Goal: Transaction & Acquisition: Subscribe to service/newsletter

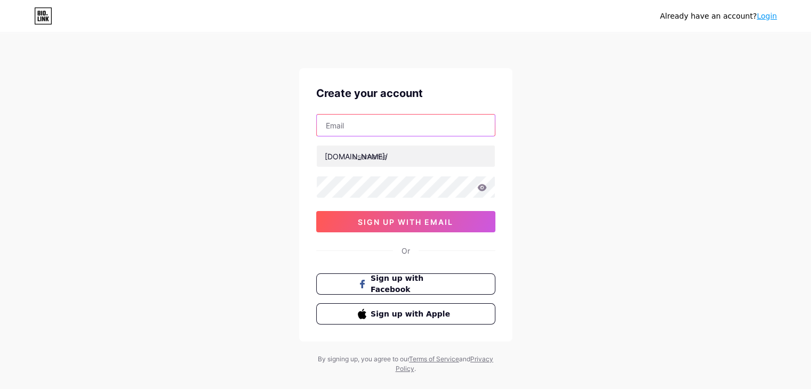
click at [342, 119] on input "text" at bounding box center [406, 125] width 178 height 21
paste input "[EMAIL_ADDRESS][DOMAIN_NAME]"
type input "[EMAIL_ADDRESS][DOMAIN_NAME]"
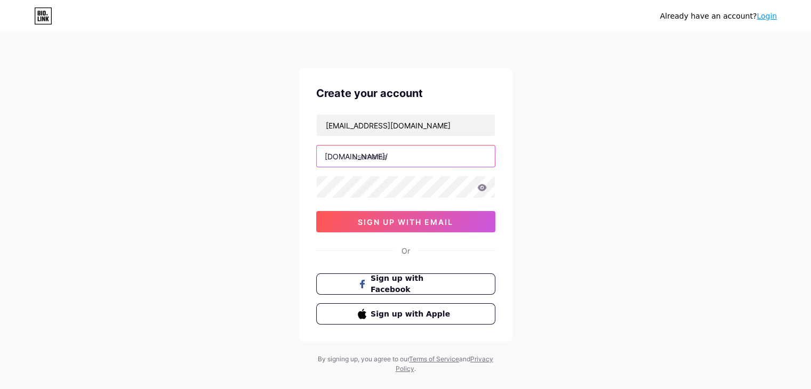
click at [359, 150] on input "text" at bounding box center [406, 156] width 178 height 21
type input "beturkey"
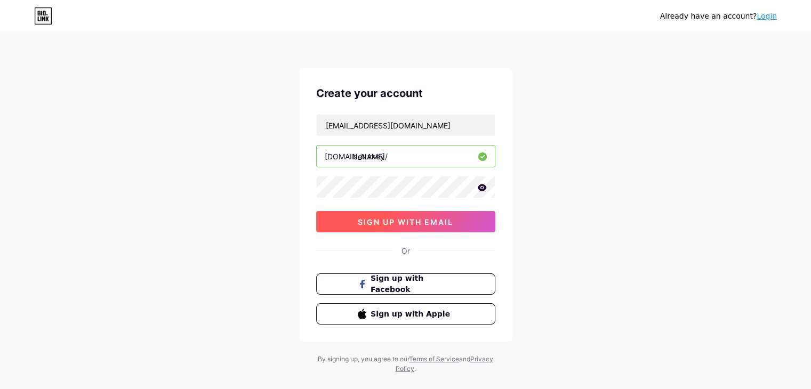
click at [374, 220] on span "sign up with email" at bounding box center [405, 221] width 95 height 9
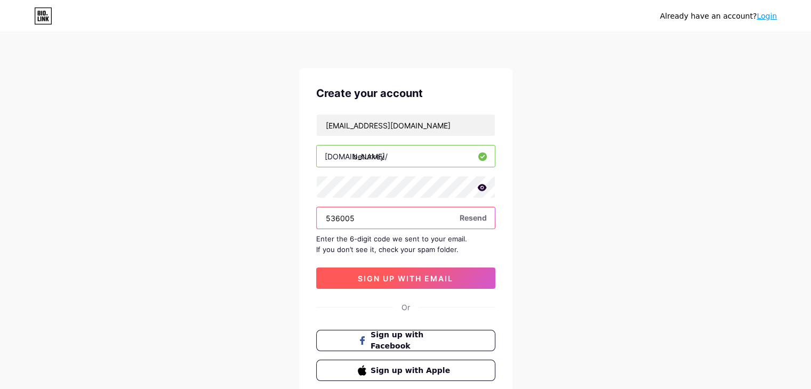
type input "536005"
click at [418, 270] on button "sign up with email" at bounding box center [405, 278] width 179 height 21
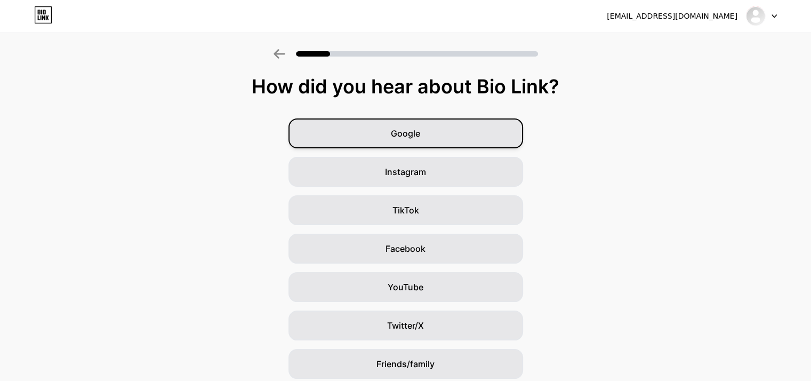
click at [437, 139] on div "Google" at bounding box center [405, 133] width 235 height 30
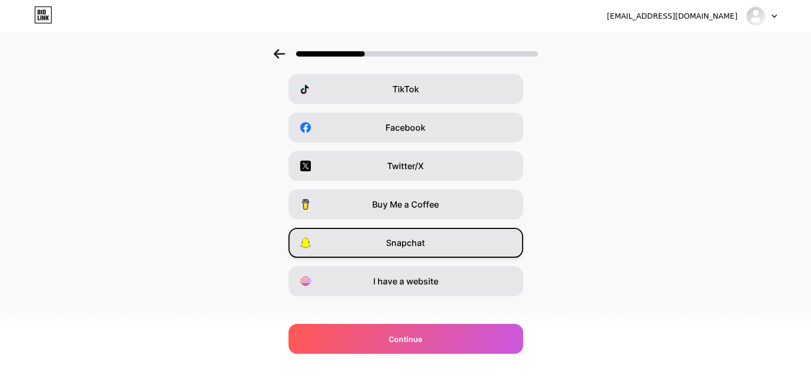
scroll to position [132, 0]
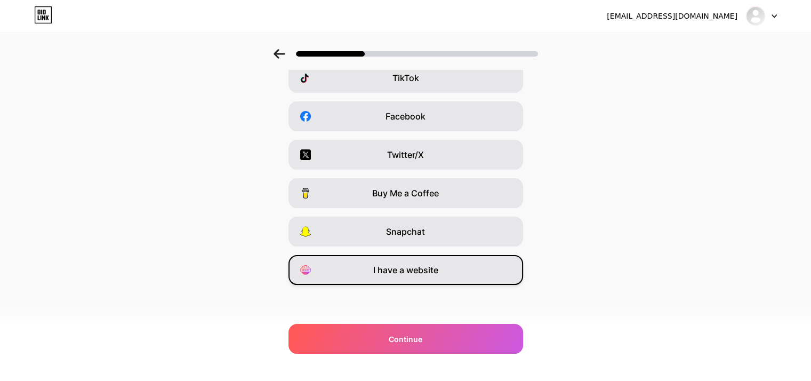
click at [437, 275] on span "I have a website" at bounding box center [405, 269] width 65 height 13
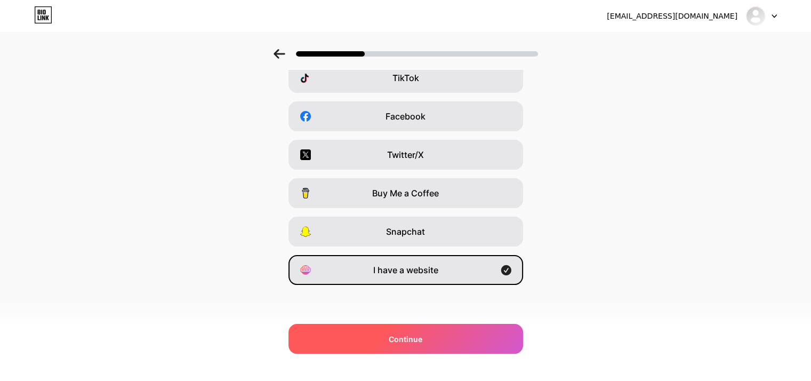
click at [427, 342] on div "Continue" at bounding box center [405, 339] width 235 height 30
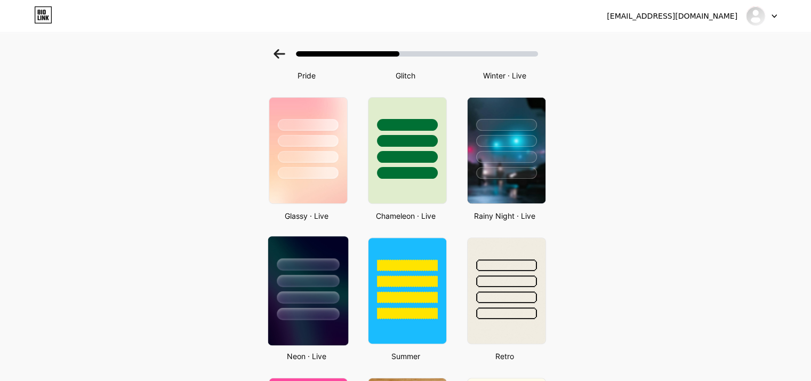
scroll to position [373, 0]
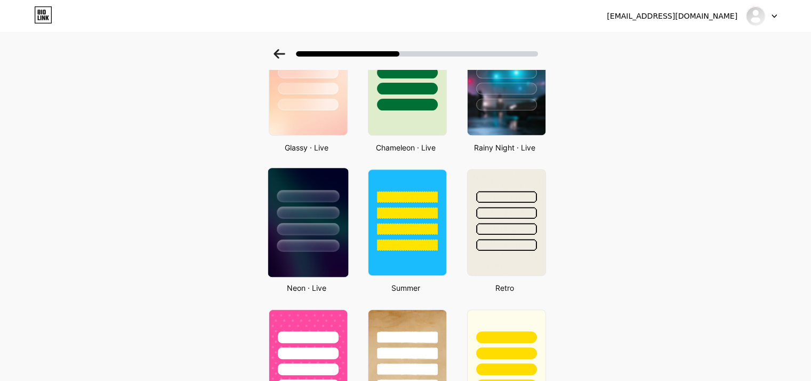
click at [328, 255] on img at bounding box center [308, 222] width 80 height 109
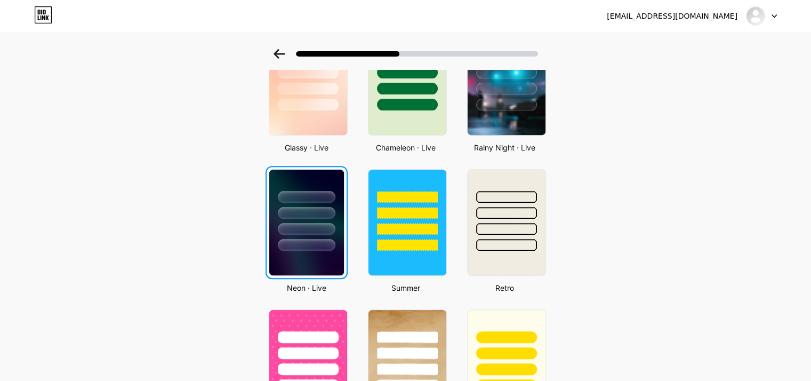
scroll to position [0, 0]
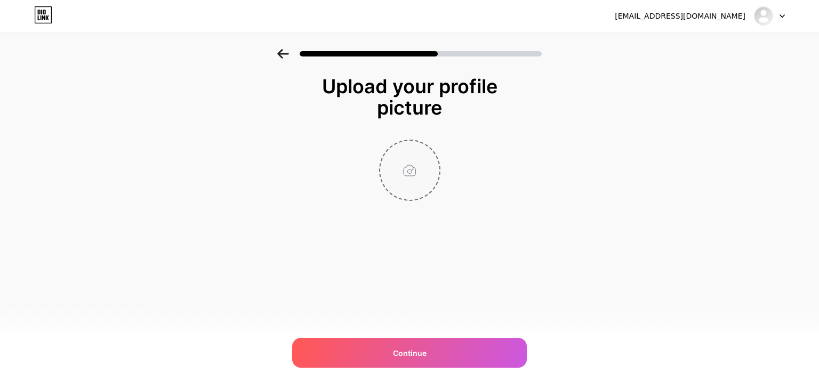
click at [427, 180] on input "file" at bounding box center [409, 170] width 59 height 59
type input "C:\fakepath\images.jpg"
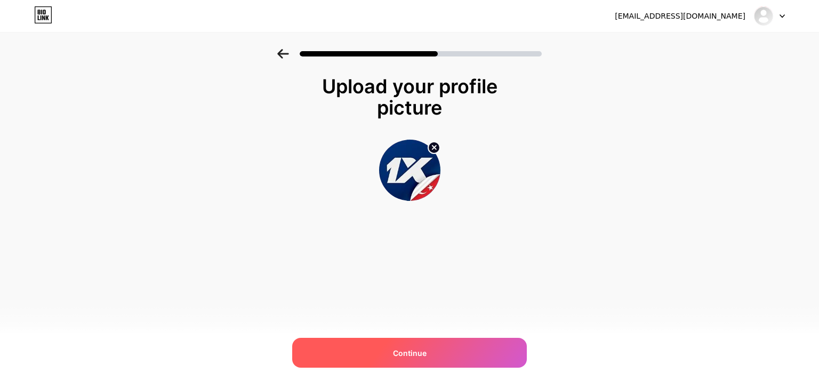
click at [405, 348] on span "Continue" at bounding box center [410, 353] width 34 height 11
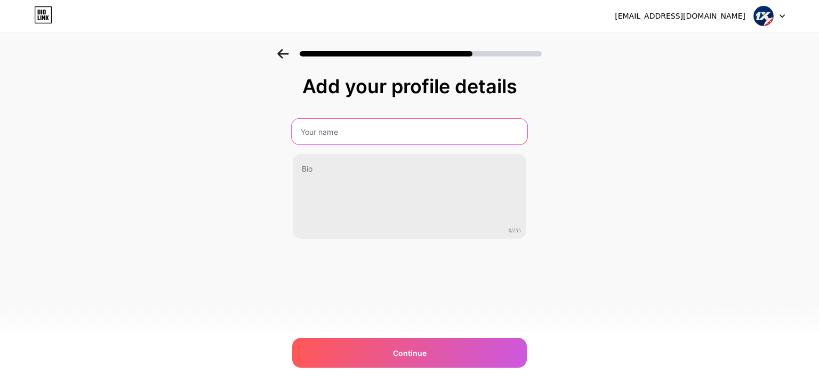
click at [357, 127] on input "text" at bounding box center [410, 132] width 236 height 26
type input "XBeturkey"
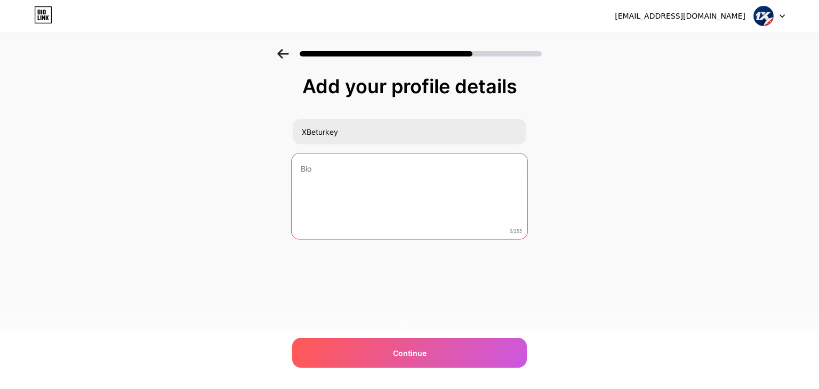
click at [330, 180] on textarea at bounding box center [410, 197] width 236 height 87
paste textarea "Sporun enerjisini hissetmek ve dünyanın dört bir yanındaki gelişmeleri yakından…"
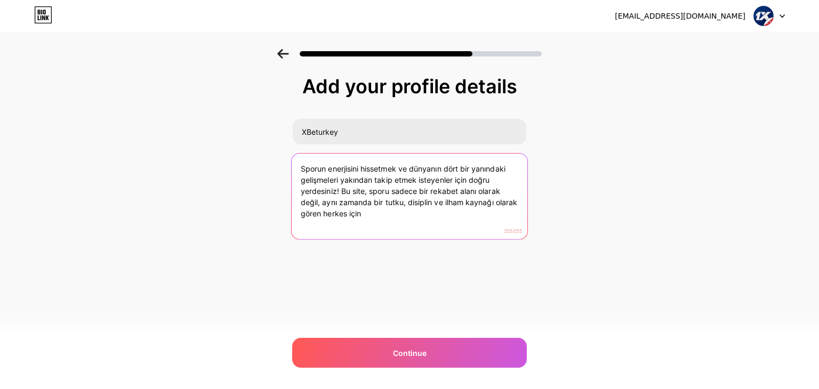
drag, startPoint x: 409, startPoint y: 201, endPoint x: 402, endPoint y: 197, distance: 8.3
click at [402, 197] on textarea "Sporun enerjisini hissetmek ve dünyanın dört bir yanındaki gelişmeleri yakından…" at bounding box center [410, 197] width 236 height 87
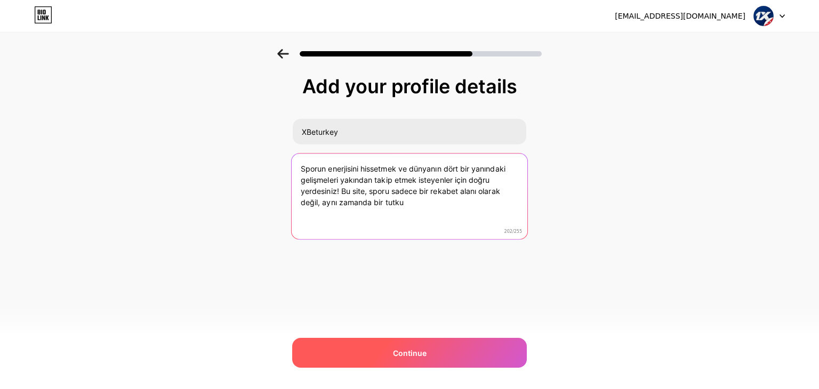
type textarea "Sporun enerjisini hissetmek ve dünyanın dört bir yanındaki gelişmeleri yakından…"
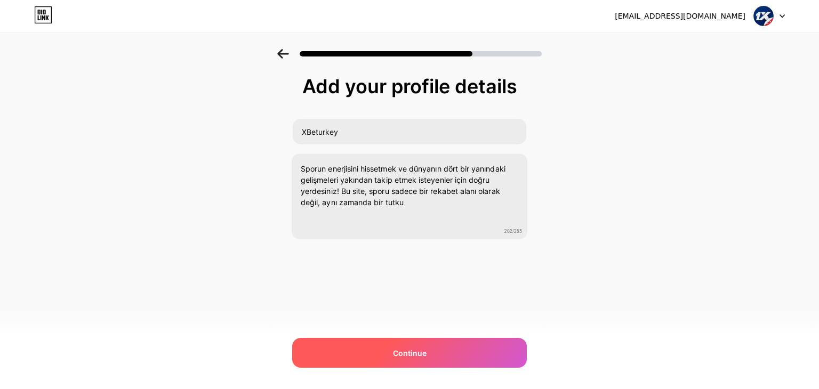
click at [410, 358] on div "Continue" at bounding box center [409, 353] width 235 height 30
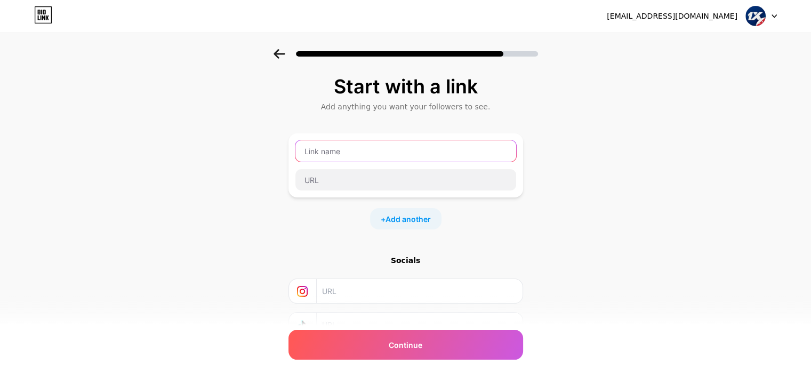
click at [338, 160] on input "text" at bounding box center [405, 150] width 221 height 21
paste input "1xbet"
type input "1xbet"
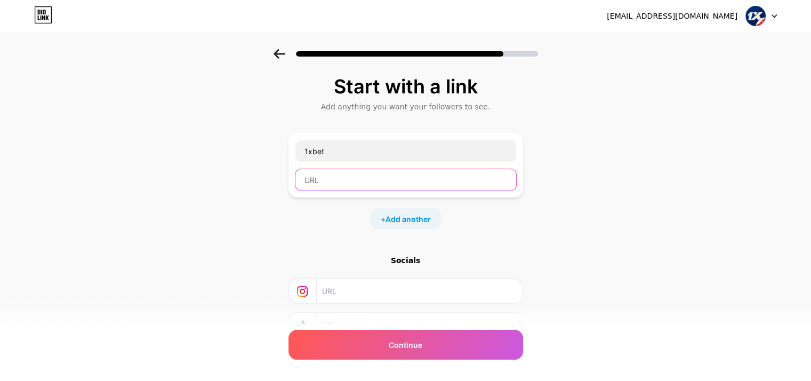
click at [327, 190] on input "text" at bounding box center [405, 179] width 221 height 21
paste input "[URL][DOMAIN_NAME]"
type input "[URL][DOMAIN_NAME]"
click at [302, 211] on div "+ Add another" at bounding box center [405, 218] width 235 height 21
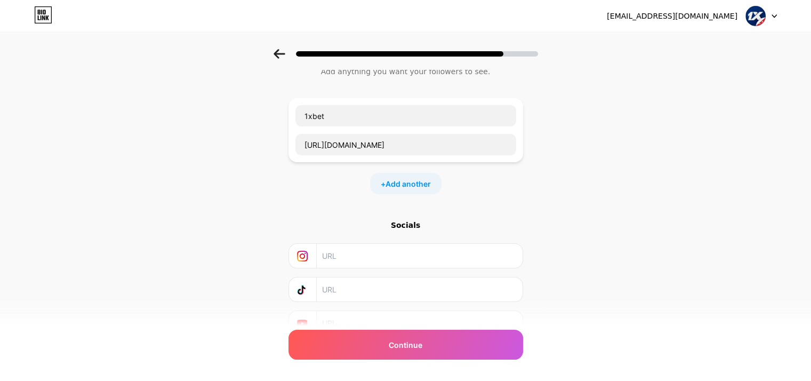
scroll to position [84, 0]
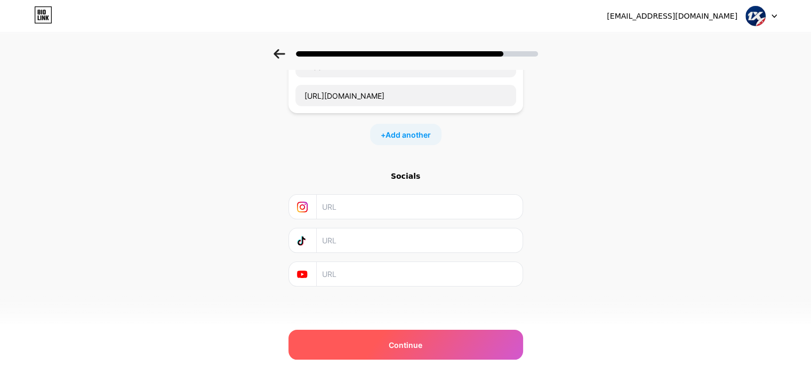
click at [357, 340] on div "Continue" at bounding box center [405, 344] width 235 height 30
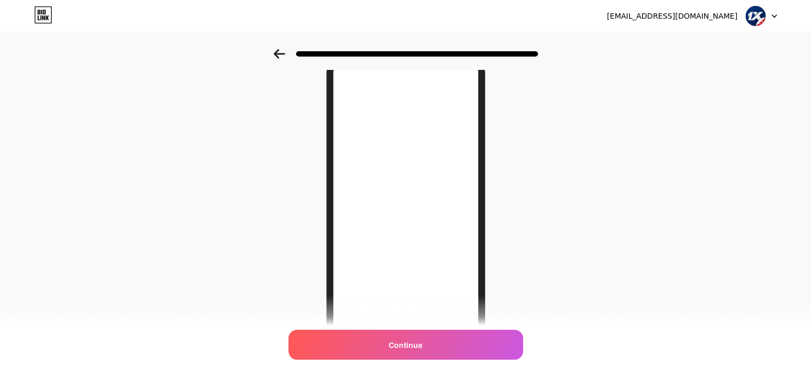
scroll to position [155, 0]
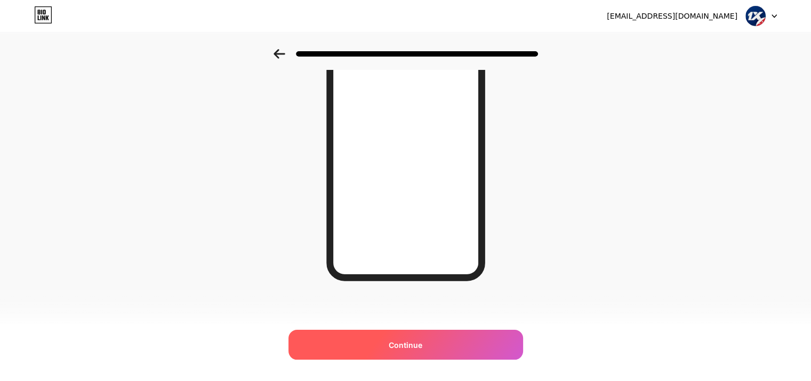
click at [384, 344] on div "Continue" at bounding box center [405, 344] width 235 height 30
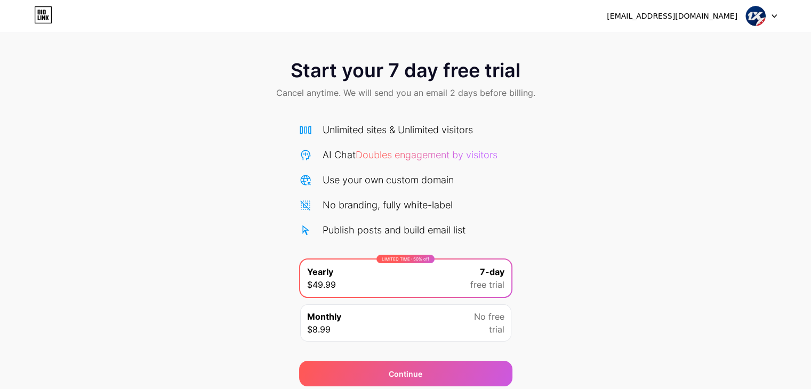
click at [596, 79] on div "Start your 7 day free trial Cancel anytime. We will send you an email 2 days be…" at bounding box center [405, 80] width 811 height 63
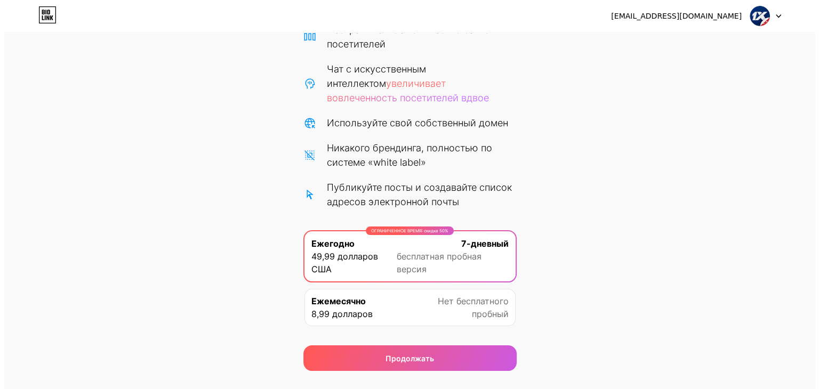
scroll to position [107, 0]
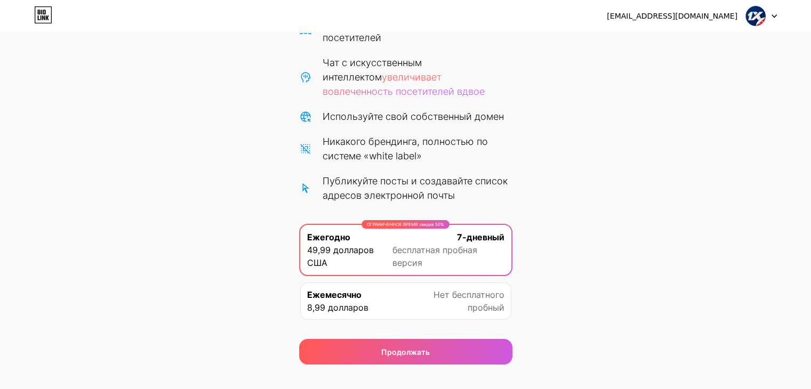
click at [482, 262] on span "бесплатная пробная версия" at bounding box center [448, 257] width 112 height 26
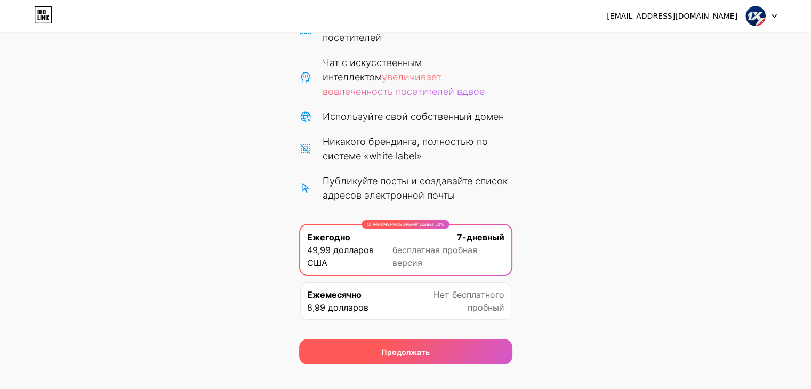
click at [463, 352] on div "Продолжать" at bounding box center [405, 352] width 213 height 26
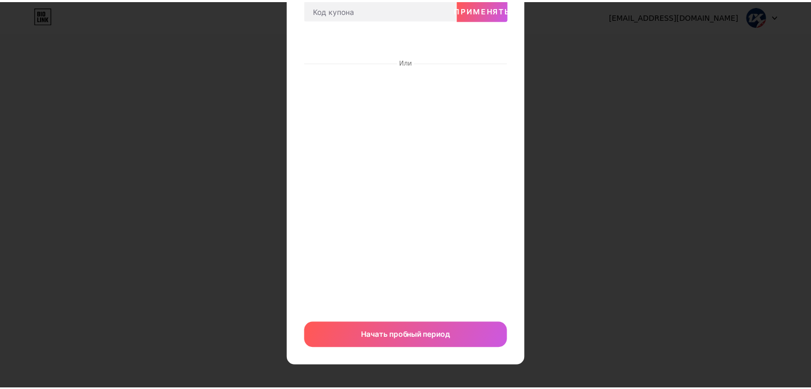
scroll to position [81, 0]
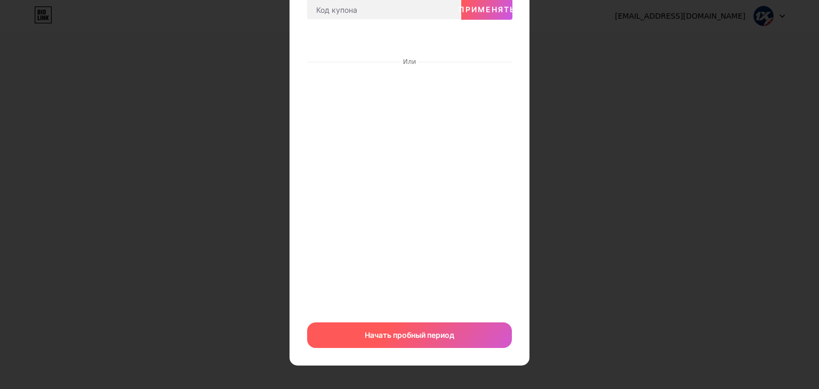
click at [454, 340] on div "Начать пробный период" at bounding box center [409, 335] width 205 height 26
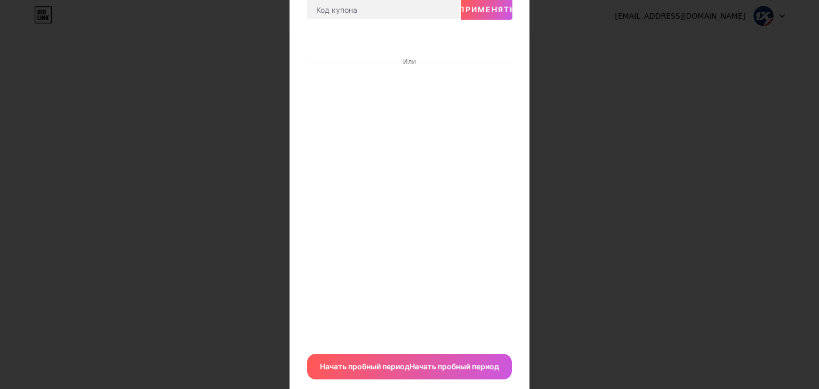
click at [552, 189] on div at bounding box center [409, 113] width 819 height 389
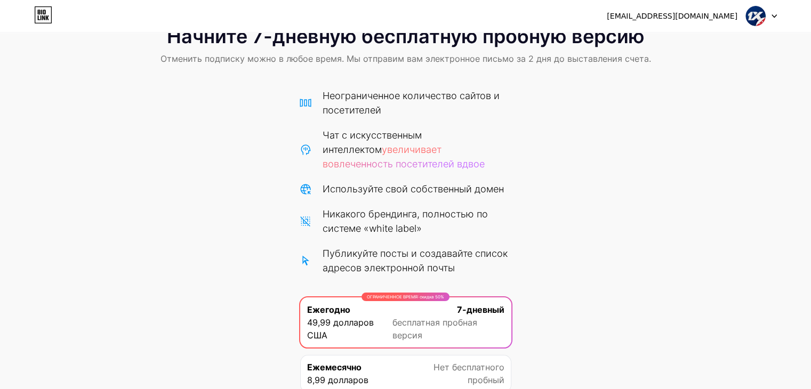
scroll to position [0, 0]
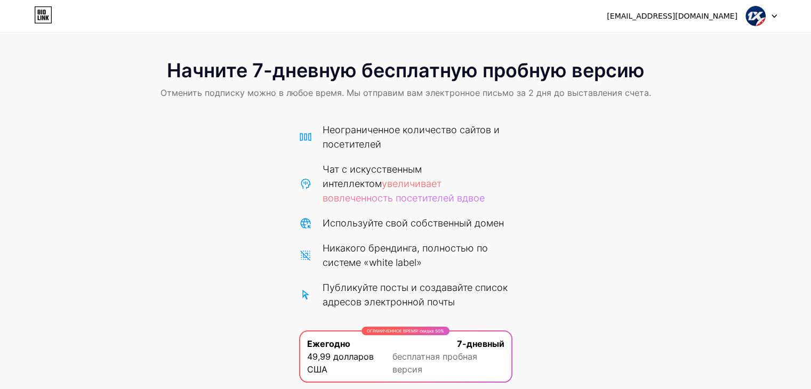
click at [682, 19] on font "[EMAIL_ADDRESS][DOMAIN_NAME]" at bounding box center [672, 16] width 131 height 9
drag, startPoint x: 754, startPoint y: 18, endPoint x: 764, endPoint y: 15, distance: 10.1
click at [755, 18] on img at bounding box center [755, 16] width 20 height 20
click at [774, 24] on div at bounding box center [761, 15] width 31 height 19
click at [773, 17] on icon at bounding box center [774, 16] width 4 height 3
